Goal: Task Accomplishment & Management: Use online tool/utility

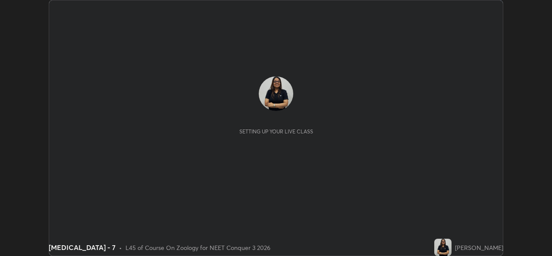
scroll to position [256, 551]
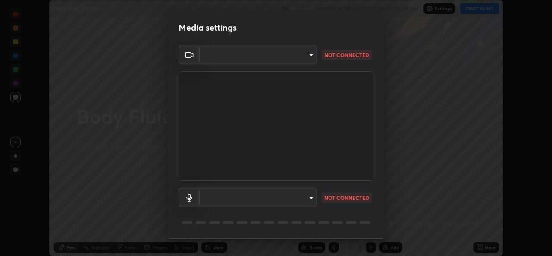
type input "9788daf0cbf52dd0d374ba9f0d4f11576c03820bc15fcf9a4a11f890b69d92bf"
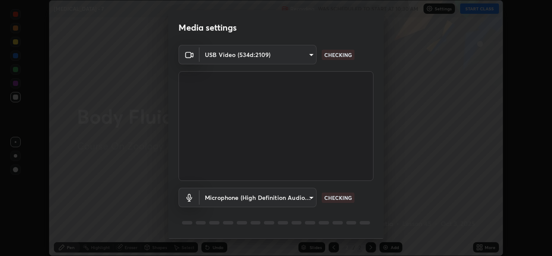
scroll to position [27, 0]
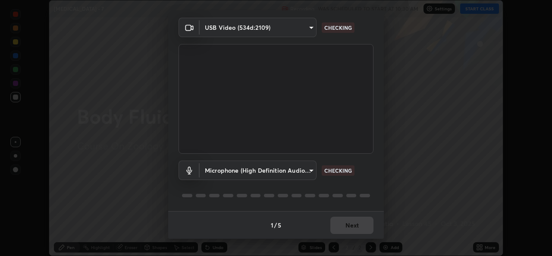
click at [308, 167] on body "Erase all [MEDICAL_DATA] - 7 Recording WAS SCHEDULED TO START AT 10:30 AM Setti…" at bounding box center [276, 128] width 552 height 256
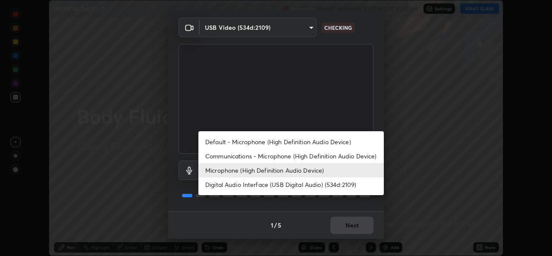
click at [271, 138] on li "Default - Microphone (High Definition Audio Device)" at bounding box center [290, 141] width 185 height 14
type input "default"
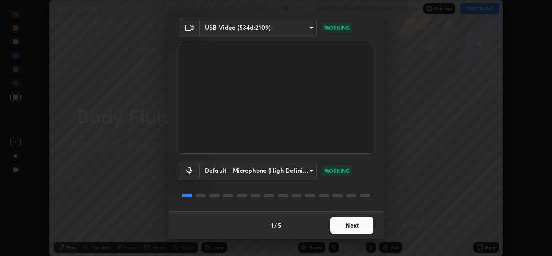
click at [362, 227] on button "Next" at bounding box center [351, 224] width 43 height 17
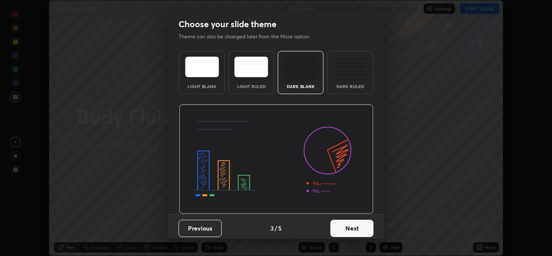
click at [369, 227] on button "Next" at bounding box center [351, 227] width 43 height 17
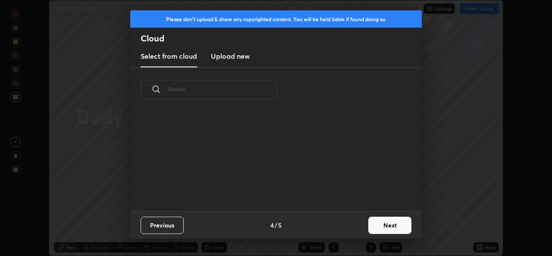
click at [381, 219] on button "Next" at bounding box center [389, 224] width 43 height 17
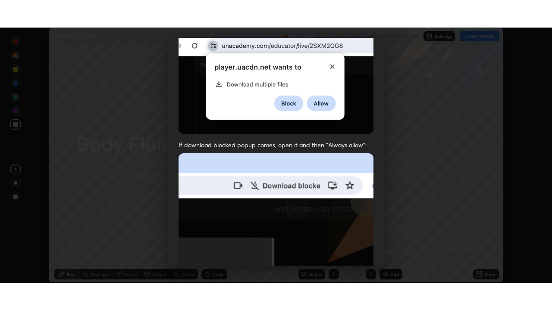
scroll to position [203, 0]
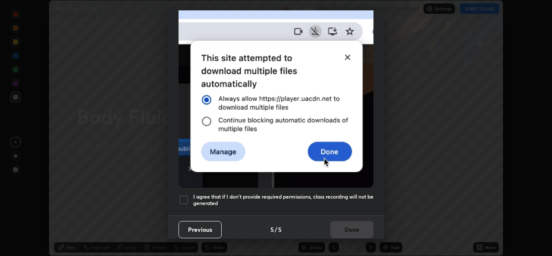
click at [182, 194] on div at bounding box center [183, 199] width 10 height 10
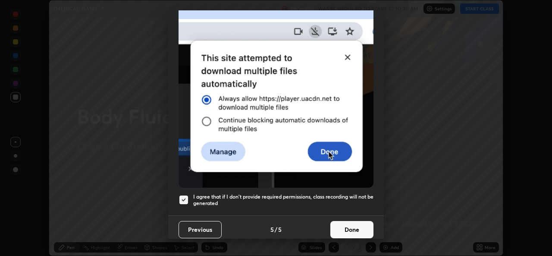
click at [348, 228] on button "Done" at bounding box center [351, 229] width 43 height 17
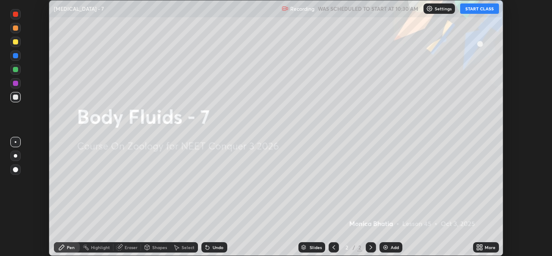
click at [490, 8] on button "START CLASS" at bounding box center [479, 8] width 39 height 10
click at [481, 245] on icon at bounding box center [481, 245] width 2 height 2
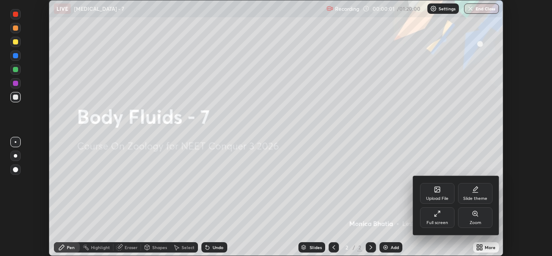
click at [442, 219] on div "Full screen" at bounding box center [437, 217] width 34 height 21
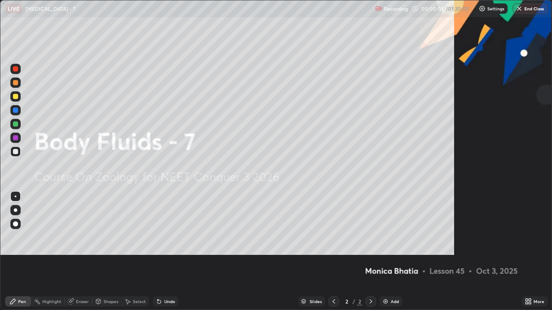
scroll to position [310, 552]
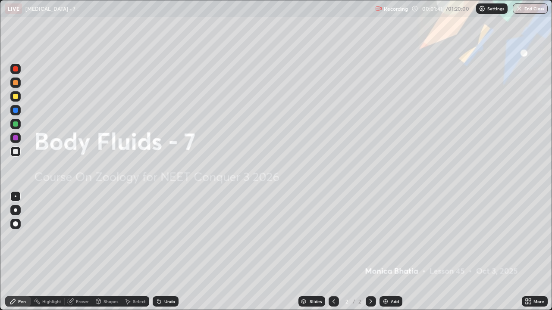
click at [394, 255] on div "Add" at bounding box center [390, 302] width 23 height 10
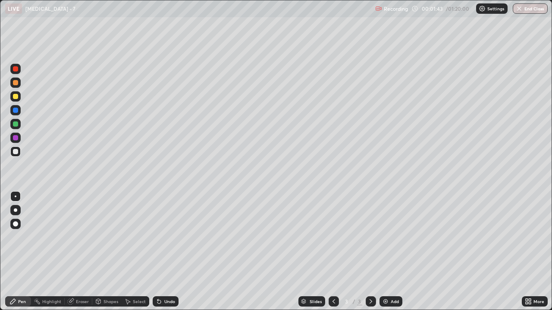
click at [17, 215] on div at bounding box center [15, 210] width 10 height 10
click at [81, 255] on div "Eraser" at bounding box center [82, 302] width 13 height 4
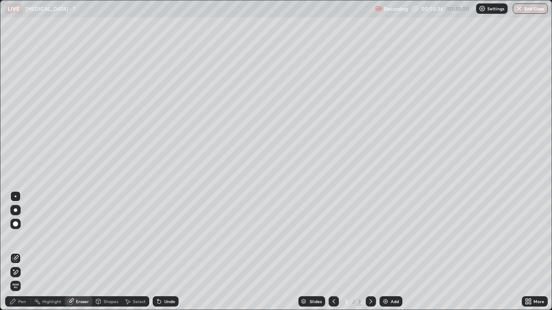
click at [23, 255] on div "Pen" at bounding box center [22, 302] width 8 height 4
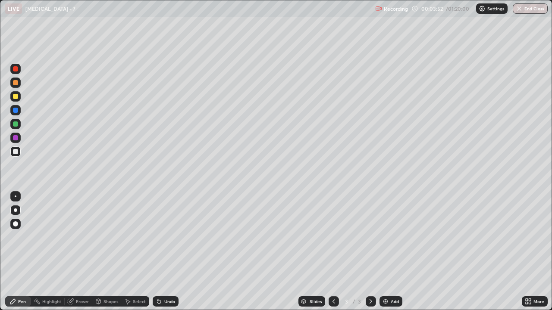
click at [17, 126] on div at bounding box center [15, 124] width 5 height 5
click at [18, 141] on div at bounding box center [15, 138] width 10 height 10
click at [15, 96] on div at bounding box center [15, 96] width 5 height 5
click at [396, 255] on div "Add" at bounding box center [395, 302] width 8 height 4
click at [19, 154] on div at bounding box center [15, 152] width 10 height 10
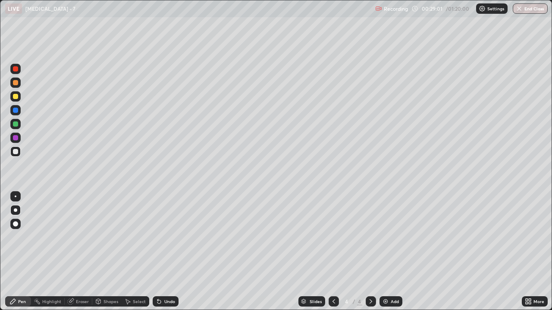
click at [332, 255] on div at bounding box center [333, 302] width 10 height 10
click at [393, 255] on div "Add" at bounding box center [395, 302] width 8 height 4
click at [84, 255] on div "Eraser" at bounding box center [79, 302] width 28 height 10
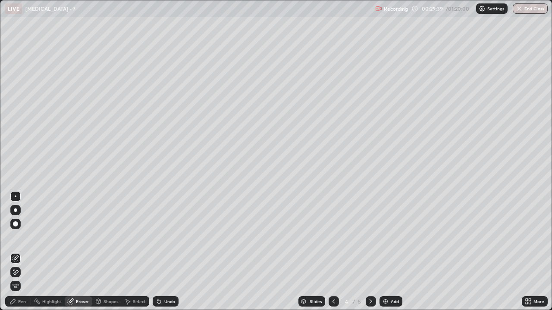
click at [24, 255] on div "Pen" at bounding box center [22, 302] width 8 height 4
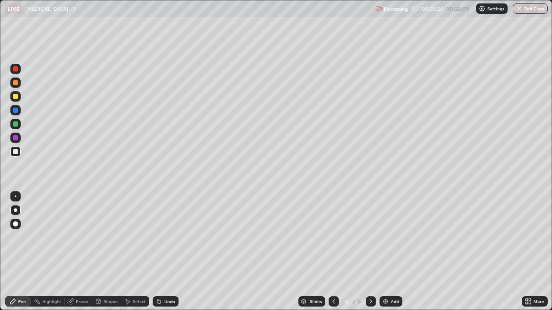
click at [394, 255] on div "Add" at bounding box center [395, 302] width 8 height 4
click at [20, 98] on div at bounding box center [15, 96] width 10 height 10
click at [20, 125] on div at bounding box center [15, 124] width 10 height 10
click at [16, 138] on div at bounding box center [15, 137] width 5 height 5
click at [16, 127] on div at bounding box center [15, 124] width 10 height 10
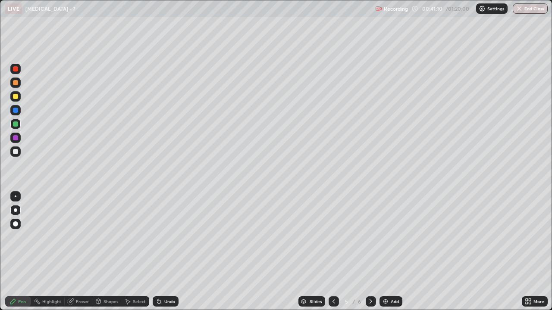
click at [397, 255] on div "Add" at bounding box center [395, 302] width 8 height 4
click at [331, 255] on div at bounding box center [333, 302] width 10 height 10
click at [336, 255] on icon at bounding box center [333, 301] width 7 height 7
click at [333, 255] on icon at bounding box center [333, 301] width 7 height 7
click at [336, 255] on div at bounding box center [333, 302] width 10 height 10
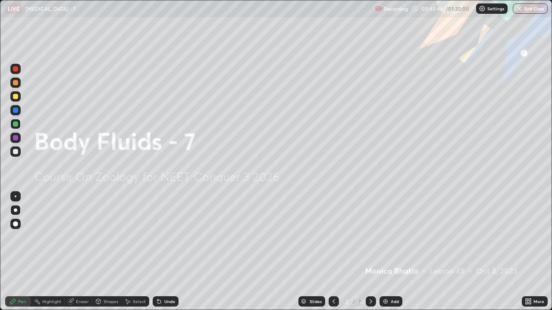
click at [370, 255] on icon at bounding box center [370, 301] width 7 height 7
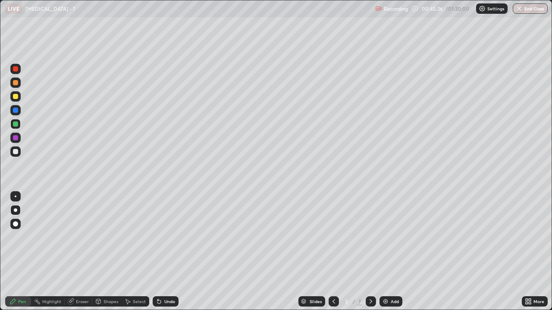
click at [370, 255] on icon at bounding box center [370, 301] width 7 height 7
click at [331, 255] on div at bounding box center [333, 302] width 10 height 10
click at [366, 255] on div at bounding box center [371, 301] width 10 height 17
click at [333, 255] on icon at bounding box center [333, 301] width 7 height 7
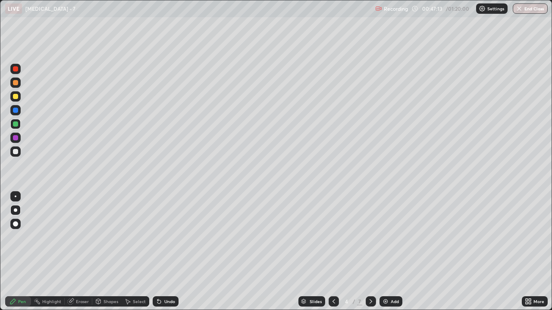
click at [390, 255] on div "Add" at bounding box center [390, 302] width 23 height 10
click at [17, 136] on div at bounding box center [15, 137] width 5 height 5
click at [17, 128] on div at bounding box center [15, 124] width 10 height 10
click at [388, 255] on div "Add" at bounding box center [390, 302] width 23 height 10
click at [16, 138] on div at bounding box center [15, 137] width 5 height 5
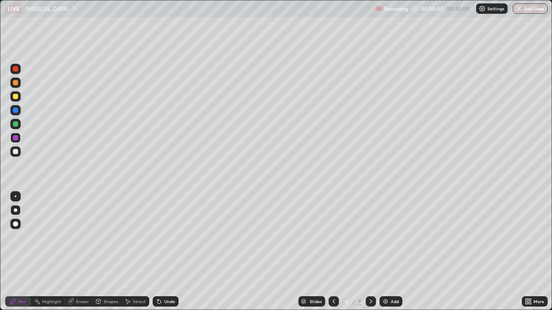
click at [16, 111] on div at bounding box center [15, 110] width 5 height 5
click at [16, 141] on div at bounding box center [15, 138] width 10 height 10
click at [397, 255] on div "Add" at bounding box center [390, 302] width 23 height 10
click at [17, 156] on div at bounding box center [15, 152] width 10 height 10
click at [106, 255] on div "Shapes" at bounding box center [110, 302] width 15 height 4
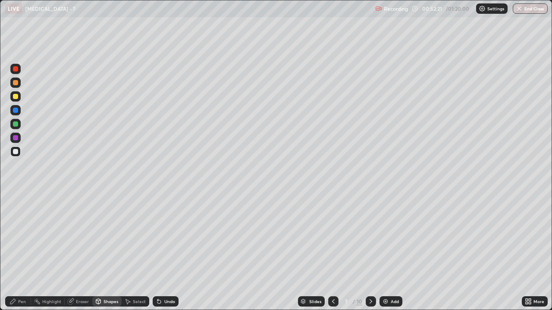
click at [19, 255] on div "Pen" at bounding box center [22, 302] width 8 height 4
click at [77, 255] on div "Eraser" at bounding box center [82, 302] width 13 height 4
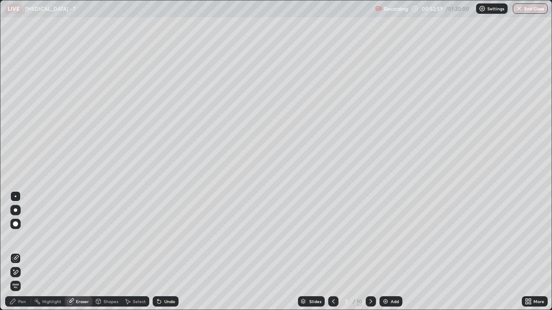
click at [22, 255] on div "Pen" at bounding box center [18, 302] width 26 height 10
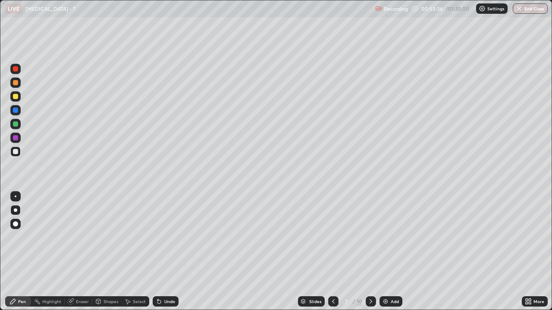
click at [16, 128] on div at bounding box center [15, 124] width 10 height 10
click at [17, 138] on div at bounding box center [15, 137] width 5 height 5
click at [16, 152] on div at bounding box center [15, 151] width 5 height 5
click at [16, 111] on div at bounding box center [15, 110] width 5 height 5
click at [16, 98] on div at bounding box center [15, 96] width 5 height 5
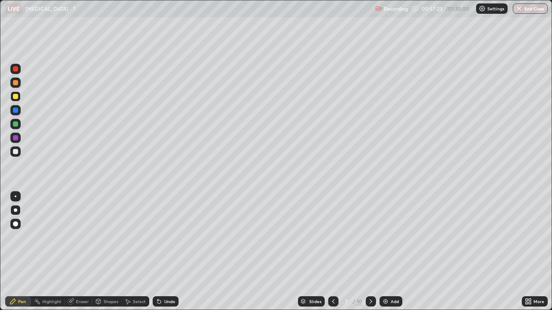
click at [16, 138] on div at bounding box center [15, 137] width 5 height 5
click at [16, 100] on div at bounding box center [15, 96] width 10 height 10
click at [16, 69] on div at bounding box center [15, 68] width 5 height 5
click at [17, 128] on div at bounding box center [15, 124] width 10 height 10
click at [397, 255] on div "Add" at bounding box center [395, 302] width 8 height 4
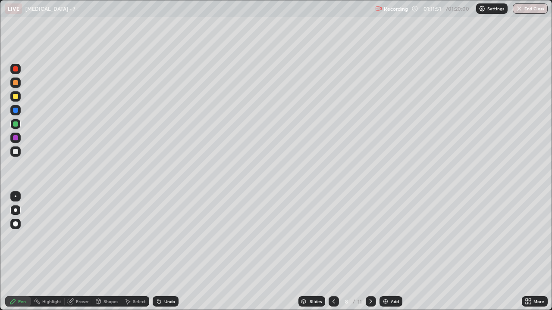
click at [19, 154] on div at bounding box center [15, 152] width 10 height 10
click at [14, 100] on div at bounding box center [15, 96] width 10 height 10
click at [15, 153] on div at bounding box center [15, 151] width 5 height 5
click at [19, 85] on div at bounding box center [15, 83] width 10 height 10
click at [392, 255] on div "Add" at bounding box center [395, 302] width 8 height 4
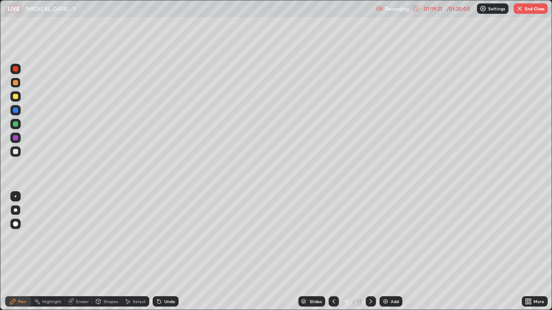
click at [17, 125] on div at bounding box center [15, 124] width 5 height 5
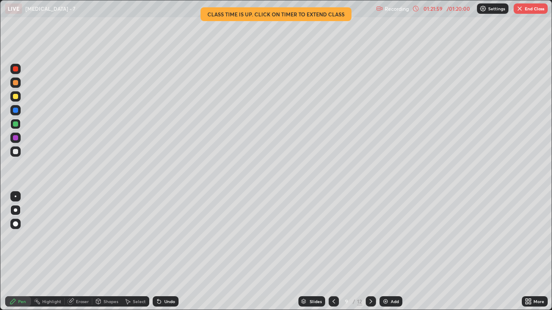
click at [528, 12] on button "End Class" at bounding box center [530, 8] width 34 height 10
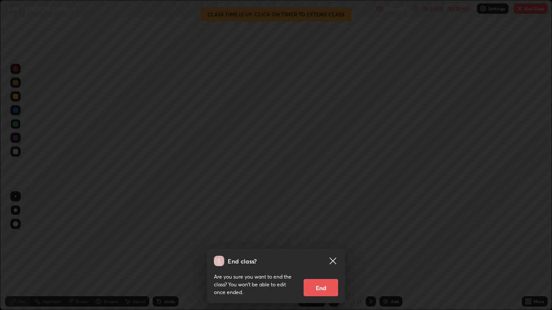
click at [316, 255] on button "End" at bounding box center [320, 287] width 34 height 17
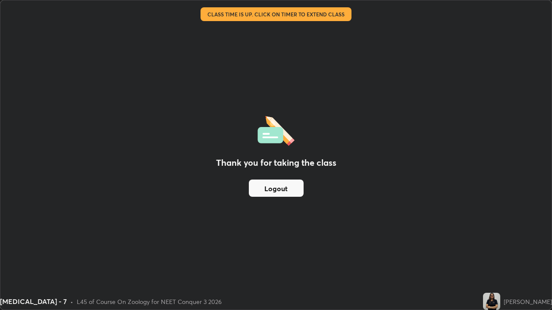
click at [271, 192] on button "Logout" at bounding box center [276, 188] width 55 height 17
